Goal: Navigation & Orientation: Find specific page/section

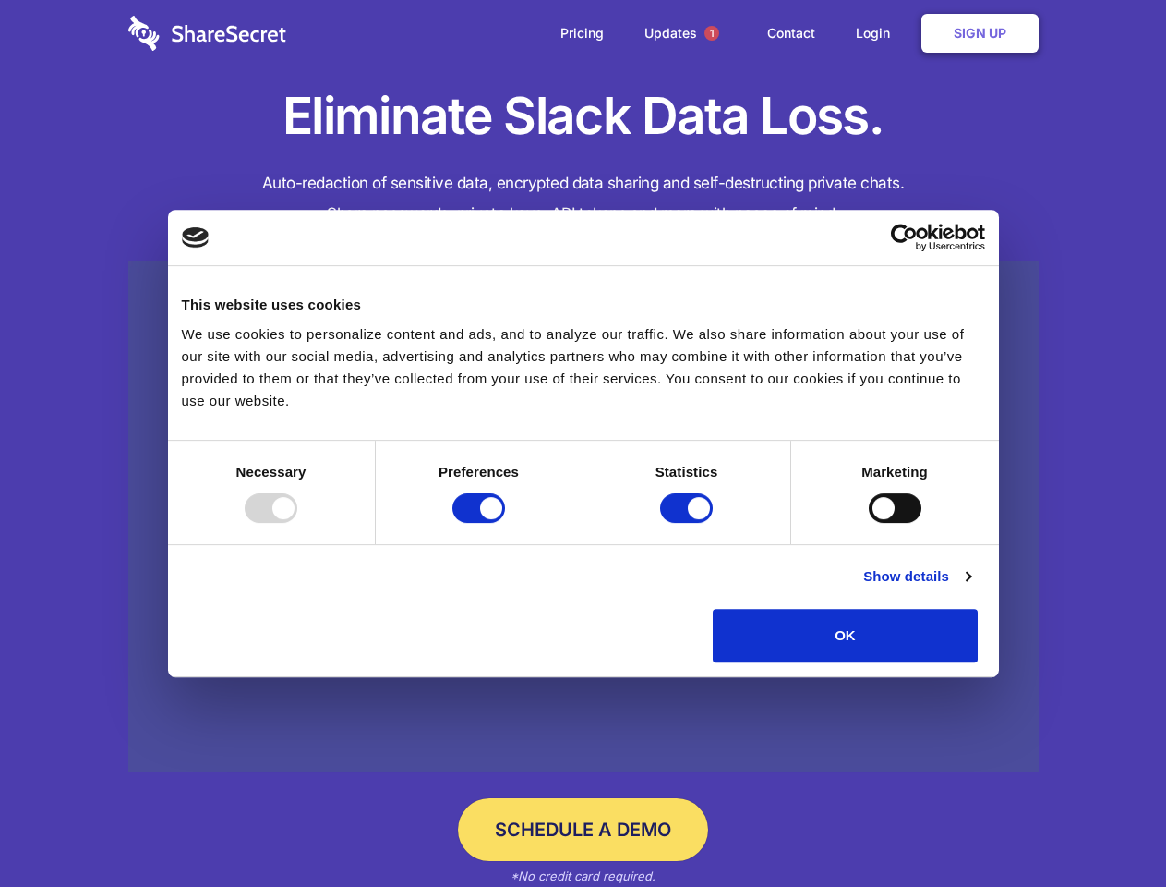
click at [297, 523] on div at bounding box center [271, 508] width 53 height 30
click at [505, 523] on input "Preferences" at bounding box center [479, 508] width 53 height 30
checkbox input "false"
click at [689, 523] on input "Statistics" at bounding box center [686, 508] width 53 height 30
checkbox input "false"
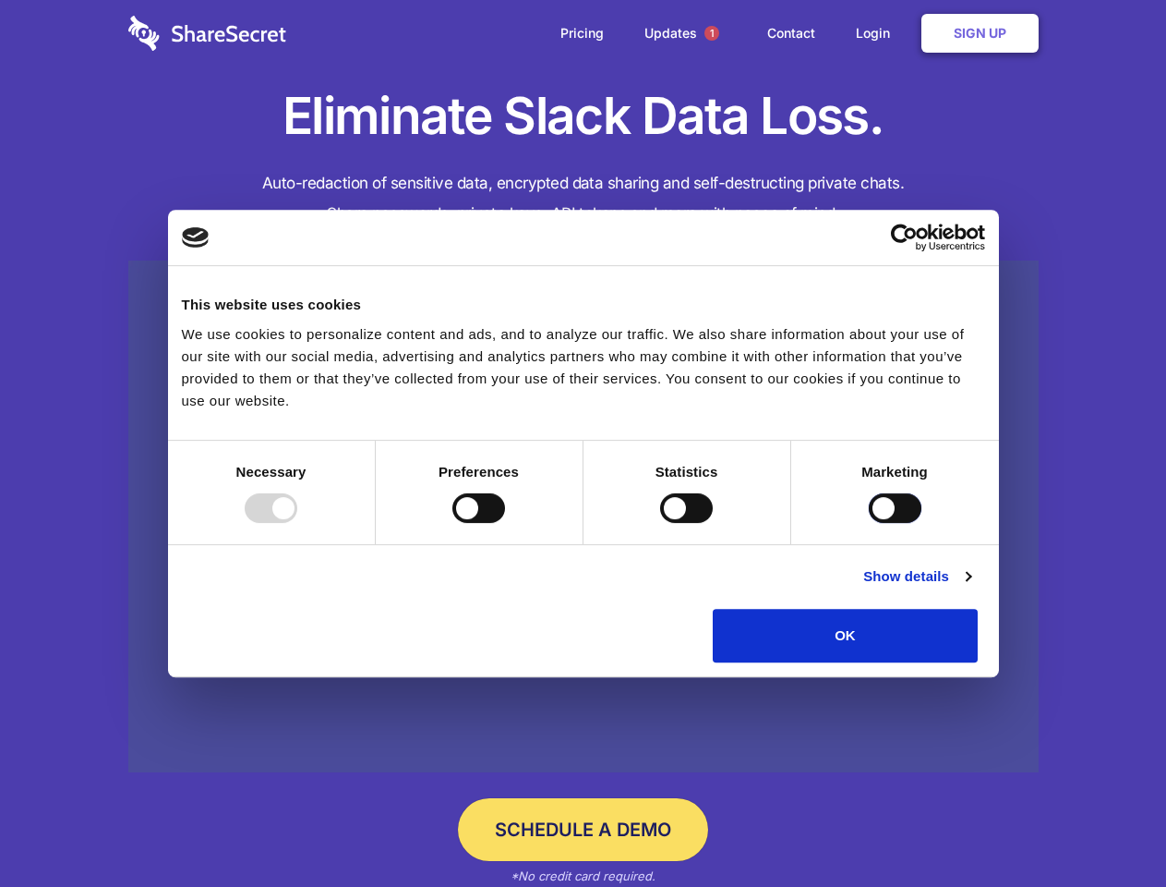
click at [869, 523] on input "Marketing" at bounding box center [895, 508] width 53 height 30
checkbox input "true"
click at [971, 587] on link "Show details" at bounding box center [916, 576] width 107 height 22
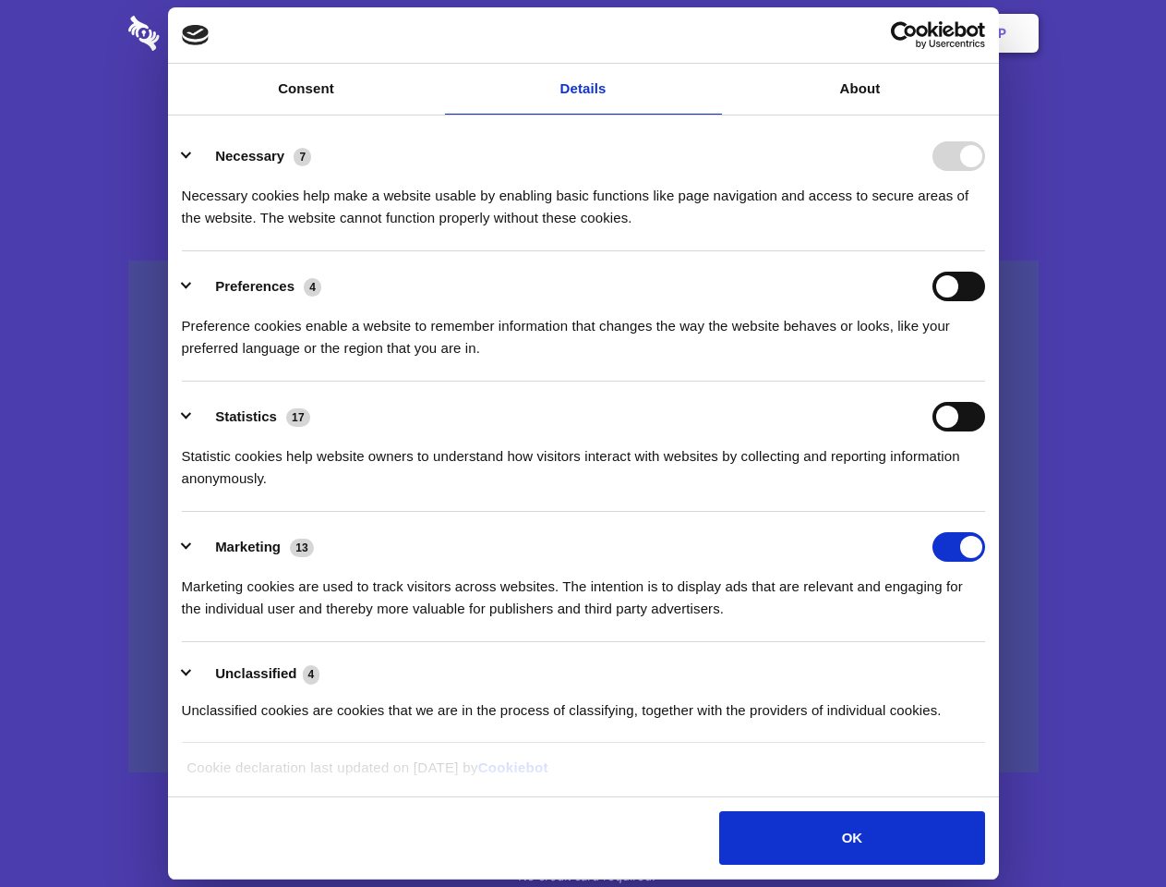
click at [985, 251] on li "Necessary 7 Necessary cookies help make a website usable by enabling basic func…" at bounding box center [583, 186] width 803 height 130
click at [711, 33] on span "1" at bounding box center [712, 33] width 15 height 15
